Goal: Information Seeking & Learning: Learn about a topic

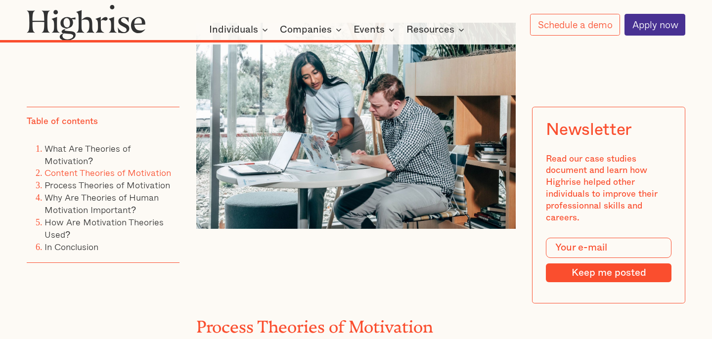
scroll to position [4031, 0]
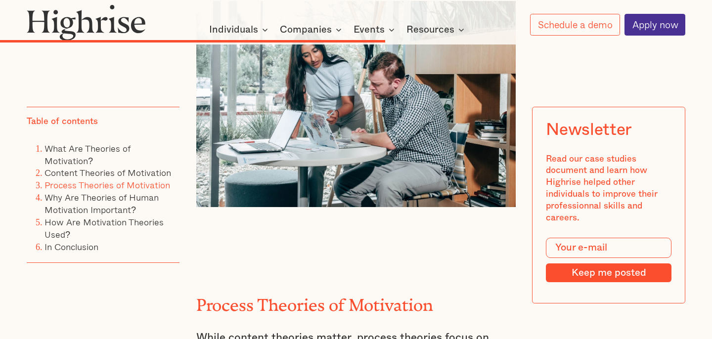
click at [144, 186] on link "Process Theories of Motivation" at bounding box center [107, 185] width 126 height 14
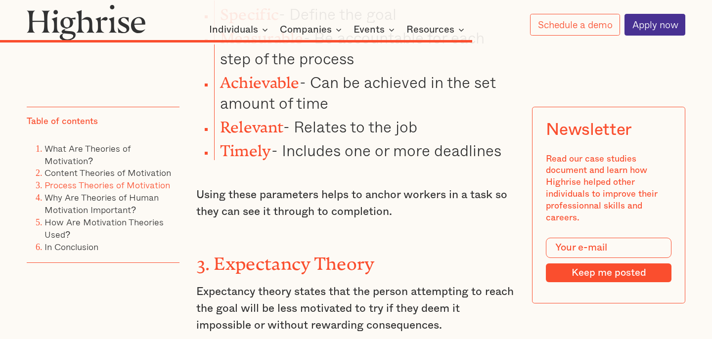
scroll to position [4821, 0]
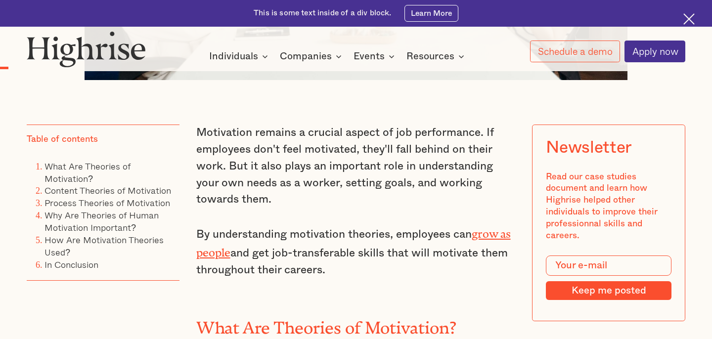
scroll to position [618, 0]
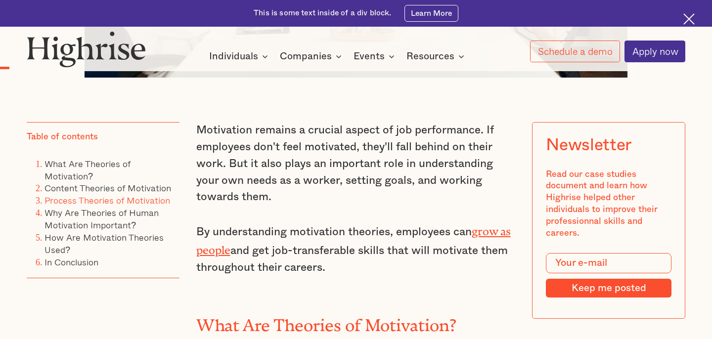
click at [108, 202] on link "Process Theories of Motivation" at bounding box center [107, 200] width 126 height 14
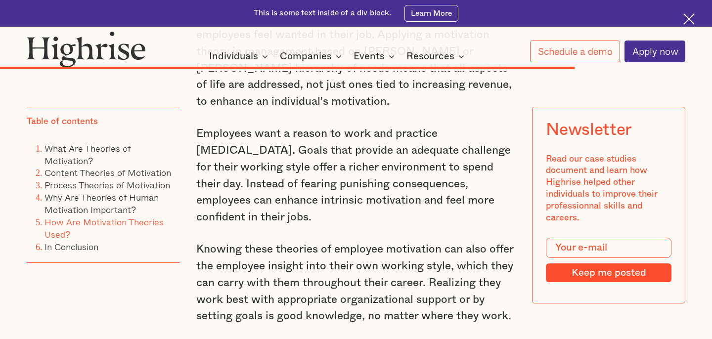
scroll to position [5781, 0]
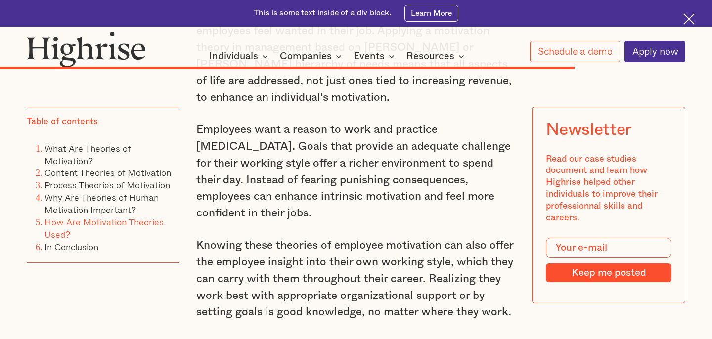
scroll to position [618, 0]
